Goal: Unclear

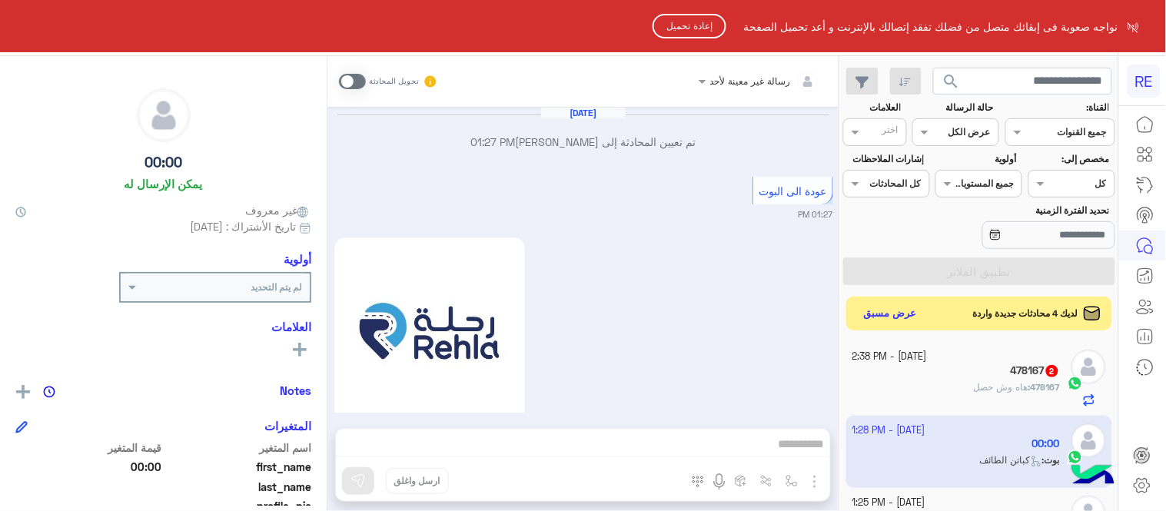
scroll to position [1126, 0]
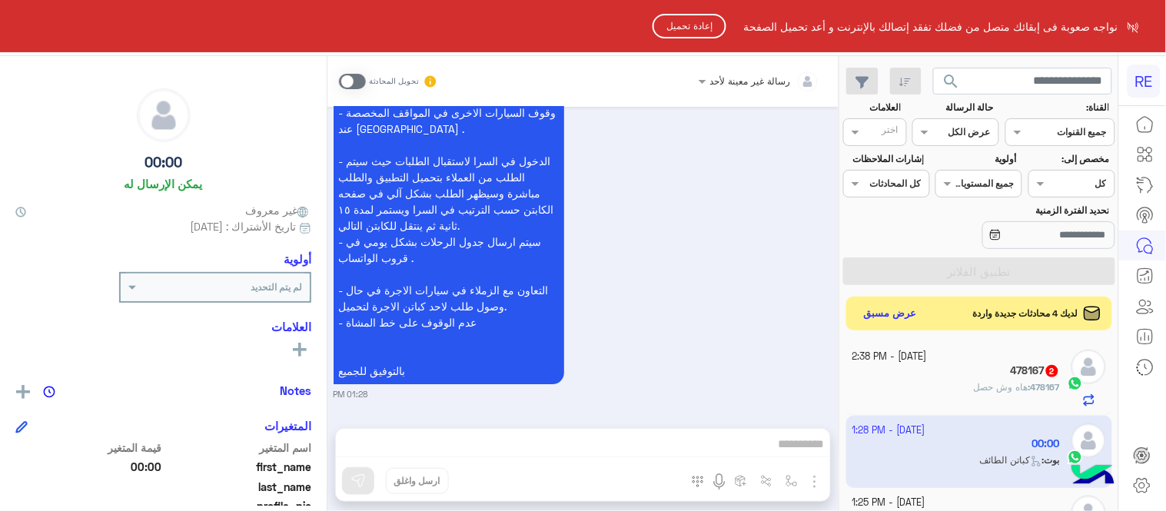
click at [690, 36] on button "إعادة تحميل" at bounding box center [690, 26] width 74 height 25
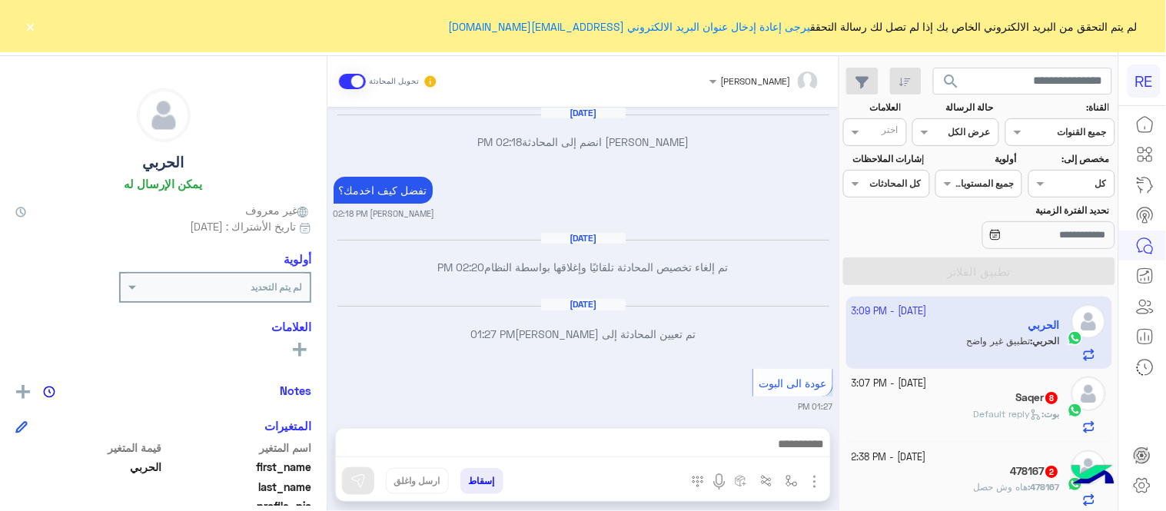
scroll to position [1735, 0]
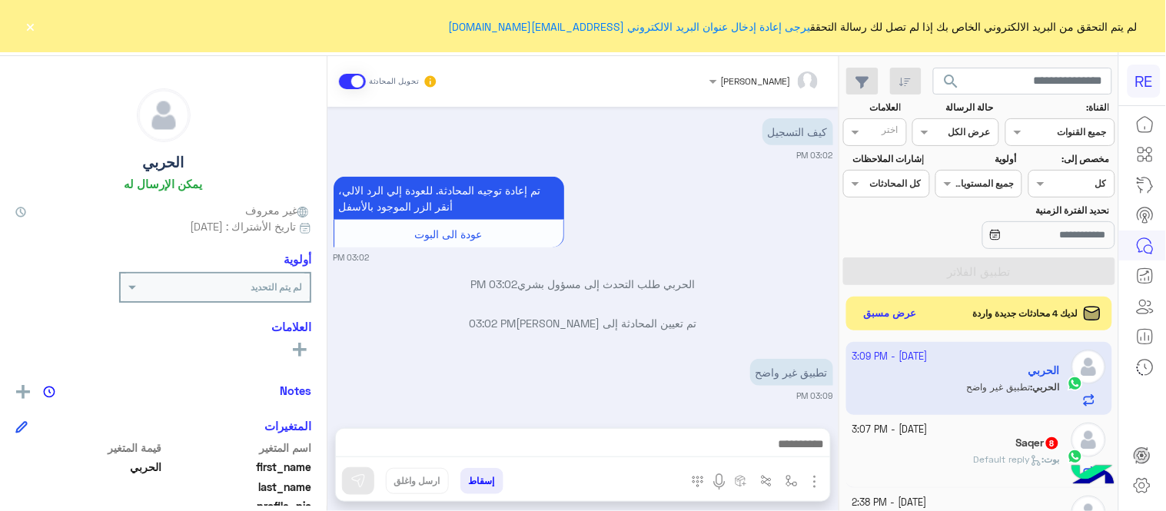
click at [28, 25] on button "×" at bounding box center [30, 25] width 15 height 15
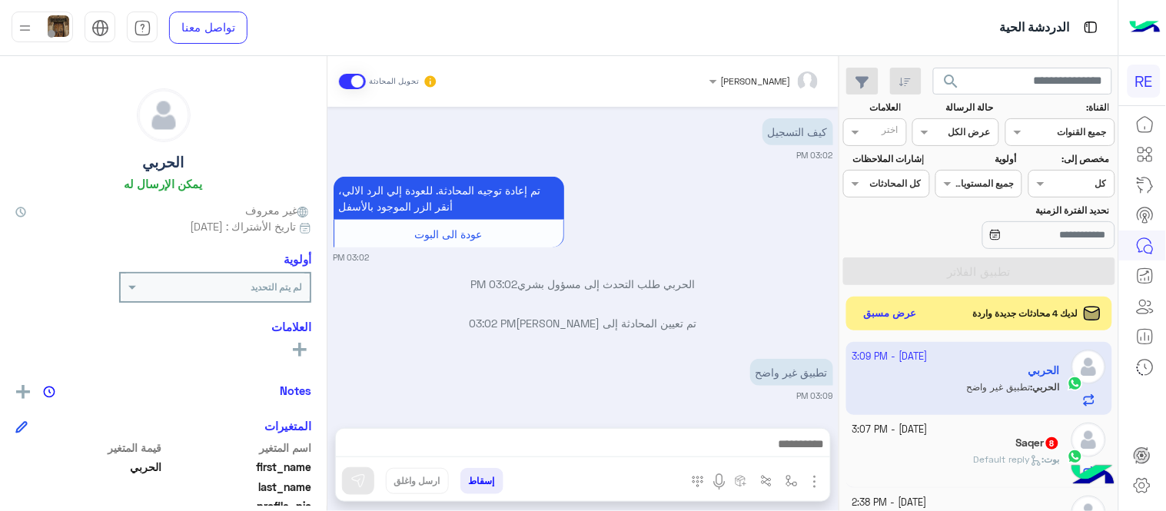
click at [670, 229] on div "تم إعادة توجيه المحادثة. للعودة إلي الرد الالي، أنقر الزر الموجود بالأسفل عودة …" at bounding box center [584, 218] width 500 height 91
